Goal: Task Accomplishment & Management: Use online tool/utility

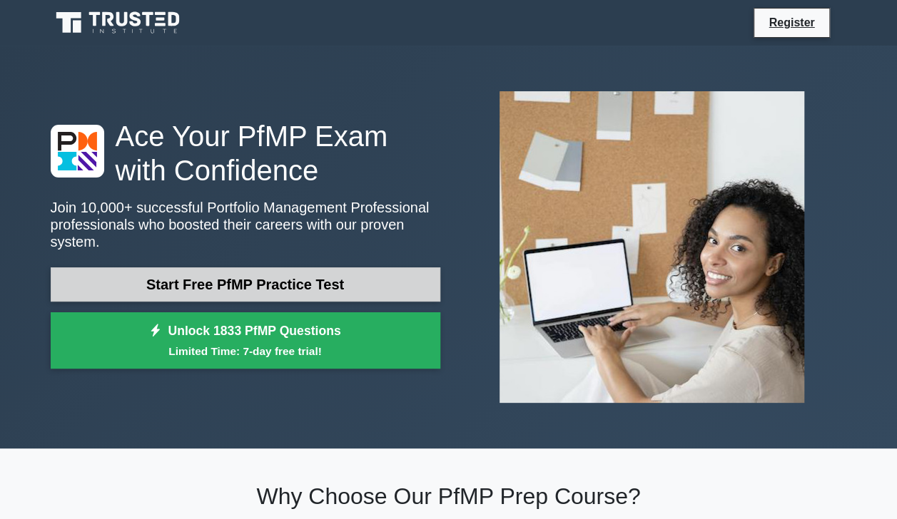
click at [305, 279] on link "Start Free PfMP Practice Test" at bounding box center [246, 285] width 390 height 34
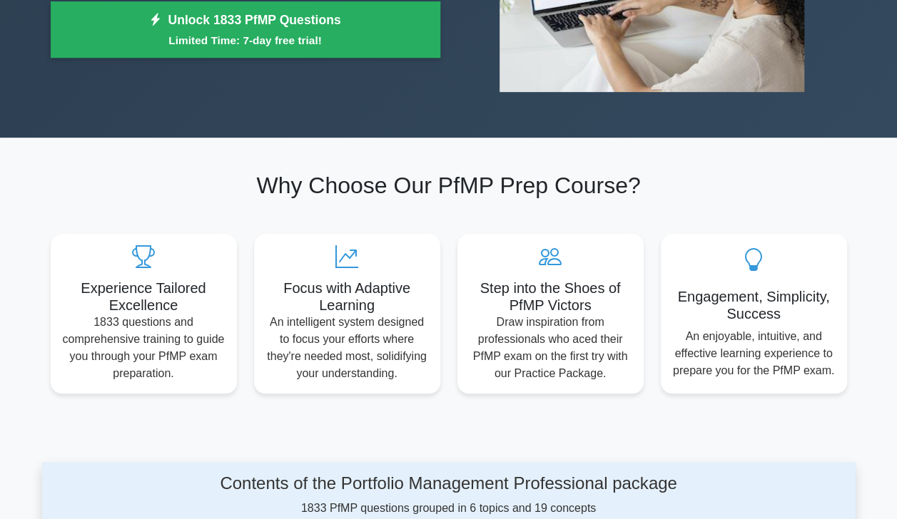
scroll to position [288, 0]
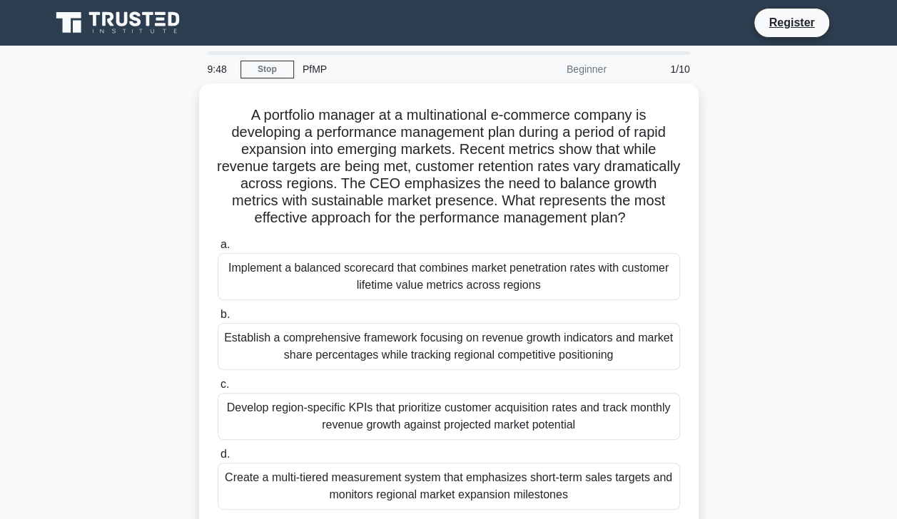
click at [305, 279] on div "Implement a balanced scorecard that combines market penetration rates with cust…" at bounding box center [449, 276] width 462 height 47
click at [218, 250] on input "a. Implement a balanced scorecard that combines market penetration rates with c…" at bounding box center [218, 244] width 0 height 9
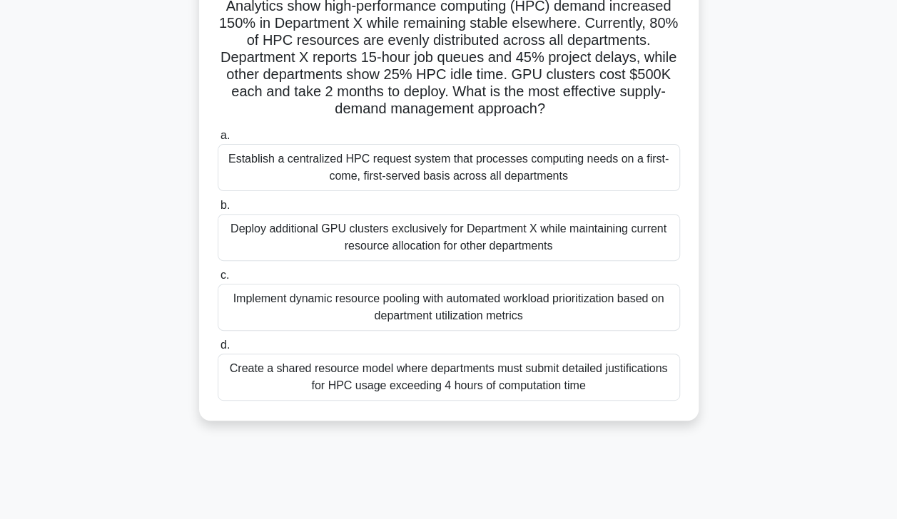
scroll to position [123, 0]
click at [264, 167] on div "Establish a centralized HPC request system that processes computing needs on a …" at bounding box center [449, 166] width 462 height 47
click at [218, 140] on input "a. Establish a centralized HPC request system that processes computing needs on…" at bounding box center [218, 135] width 0 height 9
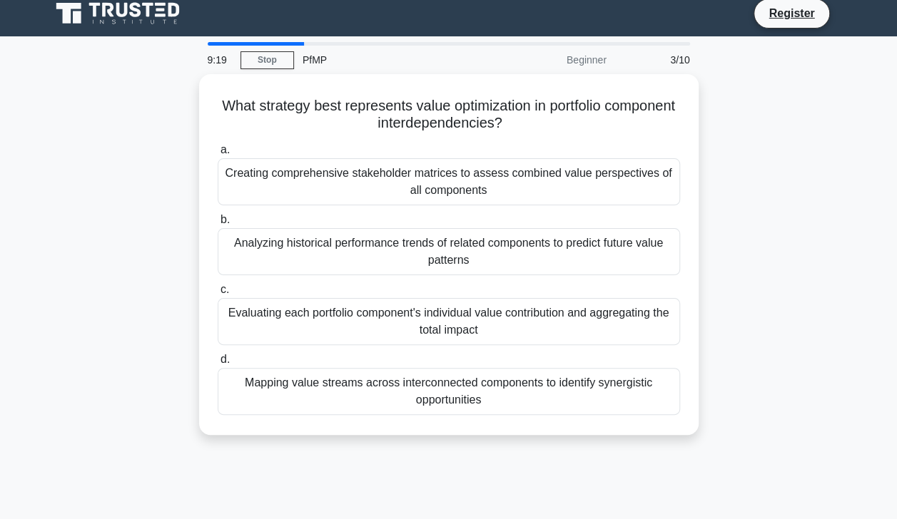
scroll to position [0, 0]
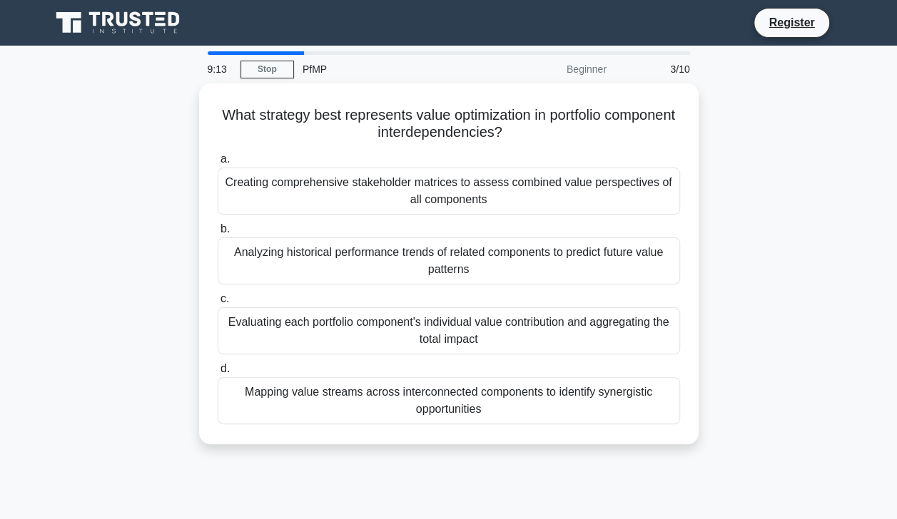
click at [264, 168] on div "Creating comprehensive stakeholder matrices to assess combined value perspectiv…" at bounding box center [449, 191] width 462 height 47
click at [218, 164] on input "a. Creating comprehensive stakeholder matrices to assess combined value perspec…" at bounding box center [218, 159] width 0 height 9
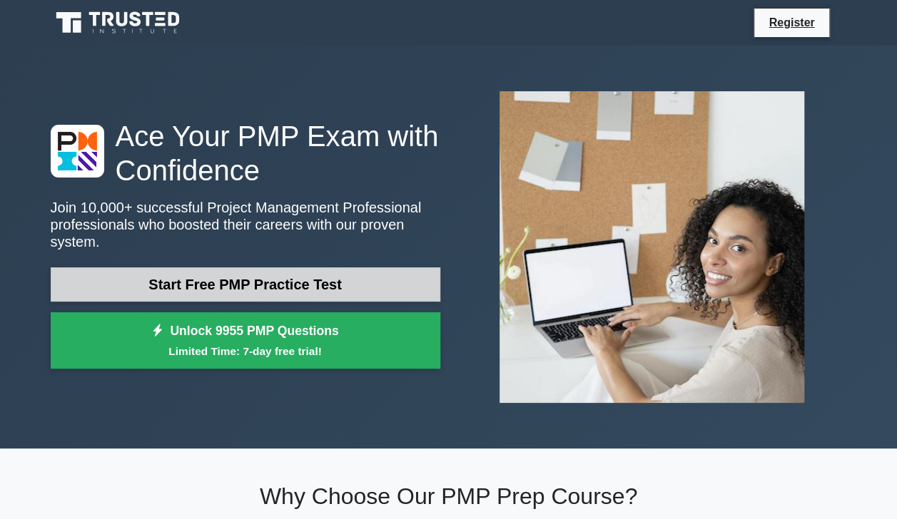
click at [165, 272] on link "Start Free PMP Practice Test" at bounding box center [246, 285] width 390 height 34
